Goal: Task Accomplishment & Management: Manage account settings

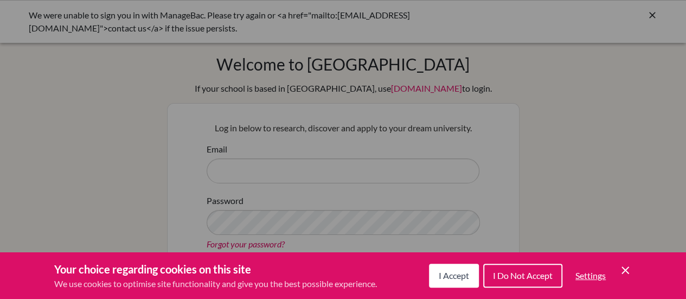
click at [435, 272] on button "I Accept" at bounding box center [454, 276] width 50 height 24
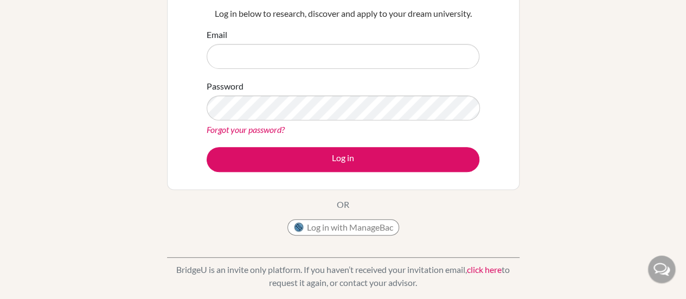
scroll to position [117, 0]
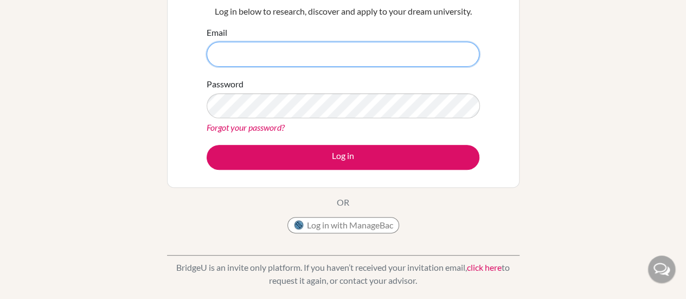
click at [317, 60] on input "Email" at bounding box center [343, 54] width 273 height 25
type input "[EMAIL_ADDRESS][DOMAIN_NAME]"
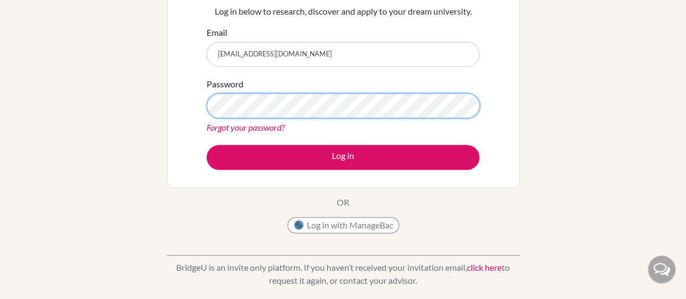
click at [207, 145] on button "Log in" at bounding box center [343, 157] width 273 height 25
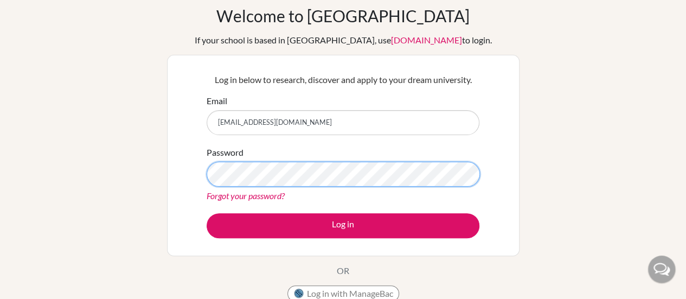
scroll to position [49, 0]
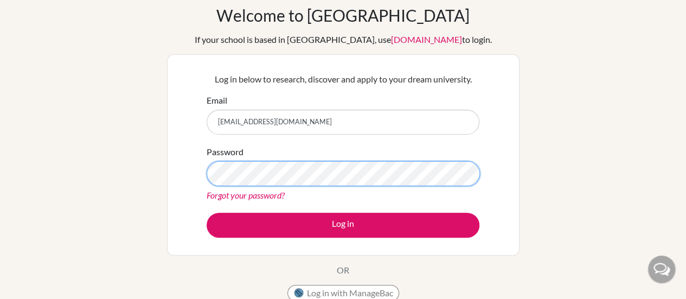
click at [207, 213] on button "Log in" at bounding box center [343, 225] width 273 height 25
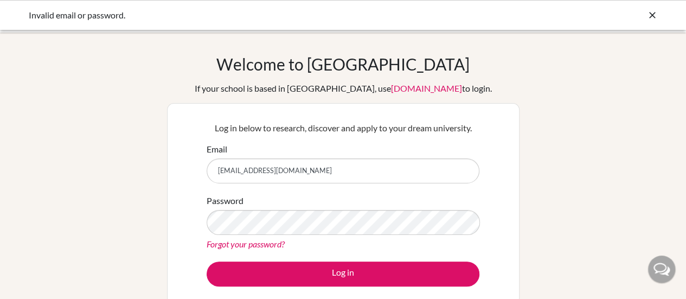
click at [207, 261] on button "Log in" at bounding box center [343, 273] width 273 height 25
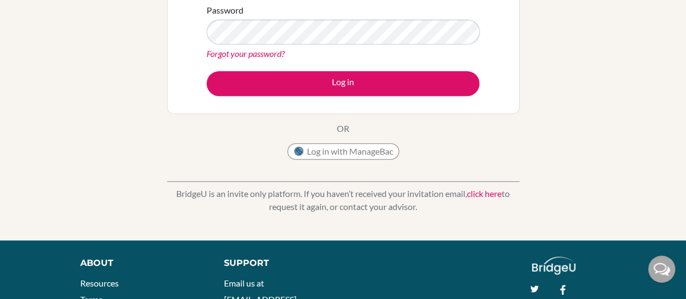
scroll to position [190, 0]
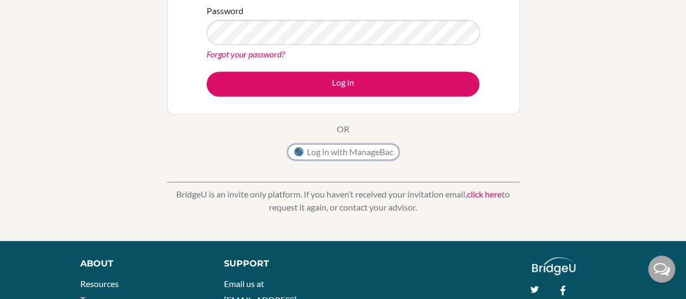
click at [318, 152] on button "Log in with ManageBac" at bounding box center [343, 152] width 112 height 16
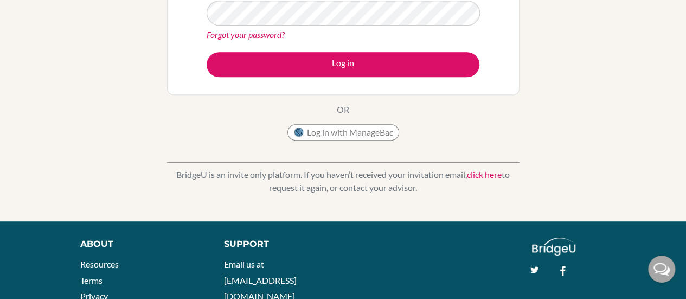
scroll to position [214, 0]
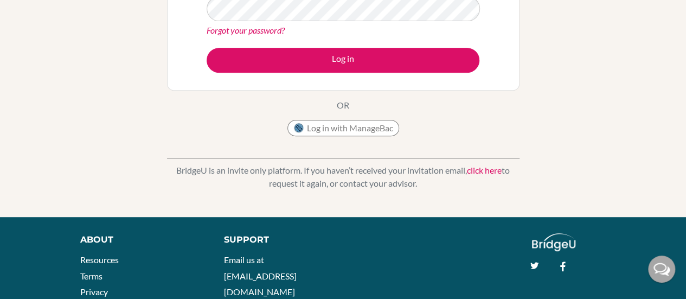
click at [317, 130] on button "Log in with ManageBac" at bounding box center [343, 128] width 112 height 16
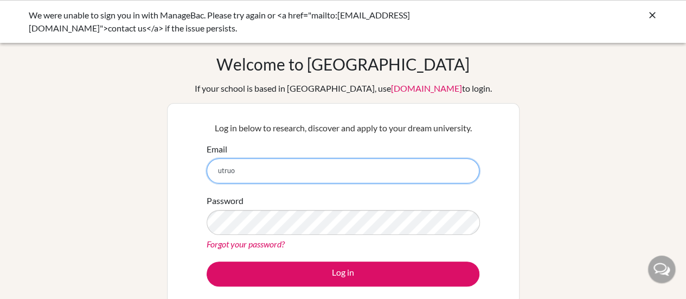
type input "[EMAIL_ADDRESS][DOMAIN_NAME]"
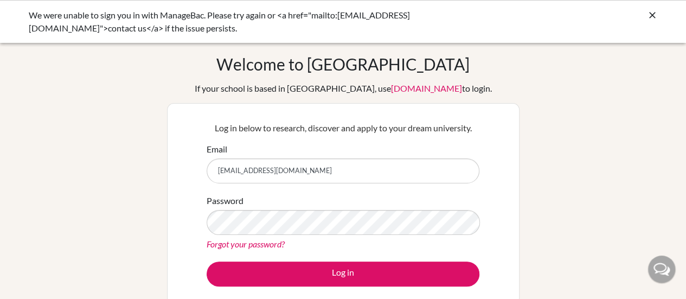
click at [303, 236] on div "Password Forgot your password?" at bounding box center [343, 222] width 273 height 56
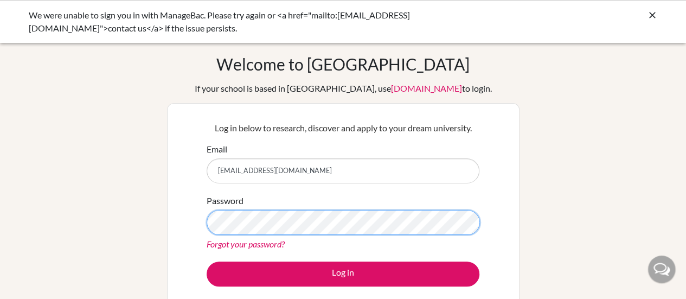
click at [207, 261] on button "Log in" at bounding box center [343, 273] width 273 height 25
